Goal: Task Accomplishment & Management: Use online tool/utility

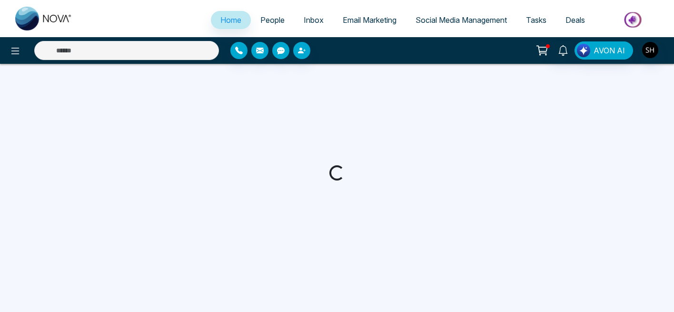
select select "*"
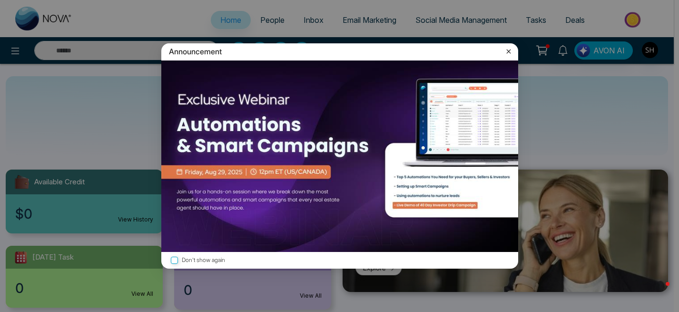
click at [508, 50] on icon at bounding box center [509, 52] width 10 height 10
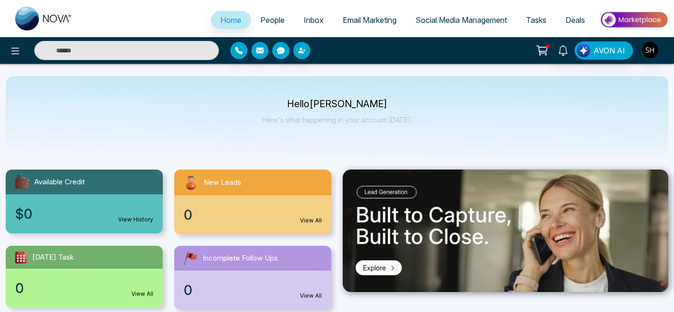
click at [453, 21] on span "Social Media Management" at bounding box center [461, 20] width 91 height 10
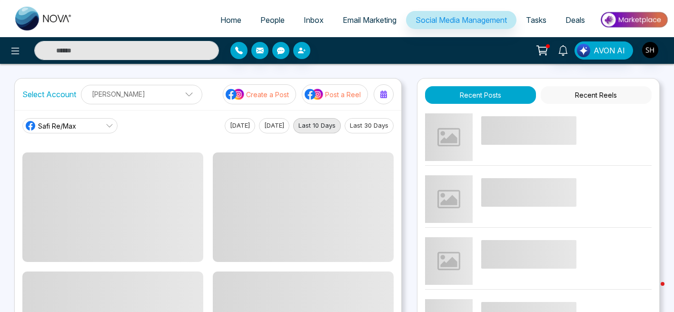
click at [348, 92] on p "Post a Reel" at bounding box center [343, 95] width 36 height 10
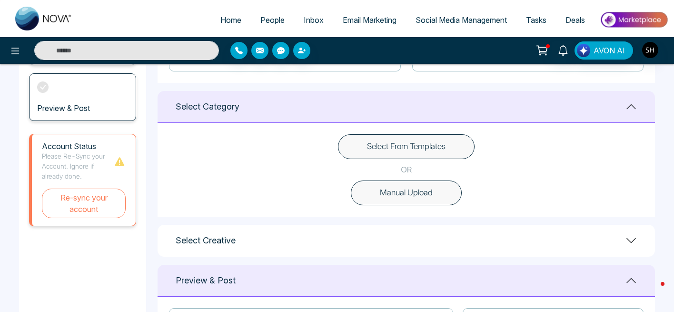
scroll to position [218, 0]
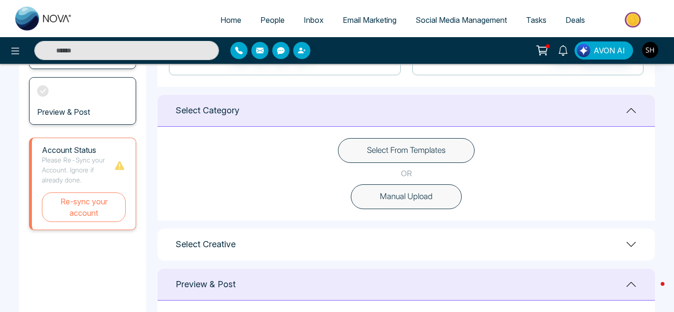
click at [414, 148] on button "Select From Templates" at bounding box center [406, 150] width 137 height 25
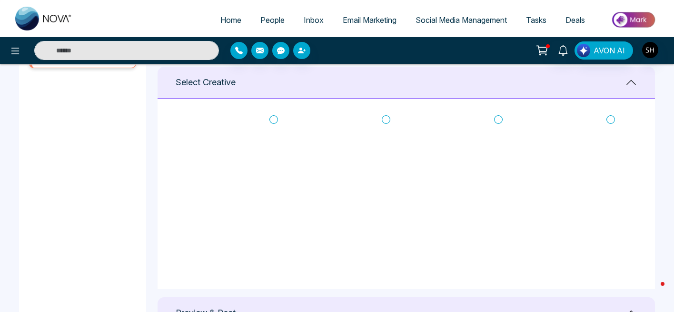
scroll to position [189, 0]
click at [385, 131] on icon at bounding box center [386, 135] width 9 height 10
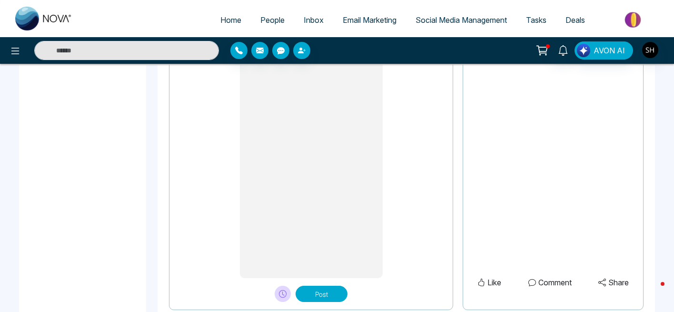
scroll to position [838, 0]
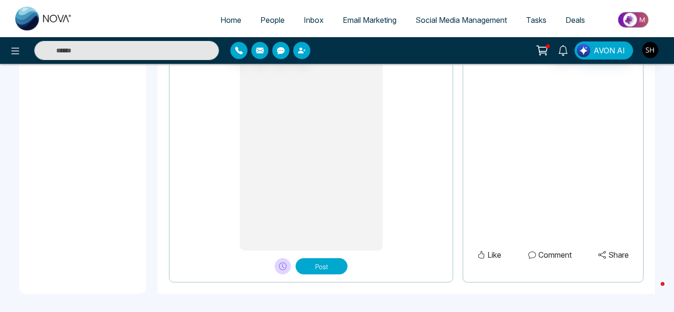
click at [336, 266] on button "Post" at bounding box center [322, 266] width 52 height 16
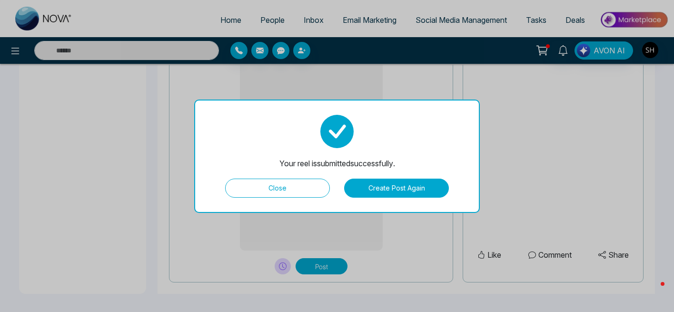
type textarea "**********"
